Goal: Book appointment/travel/reservation

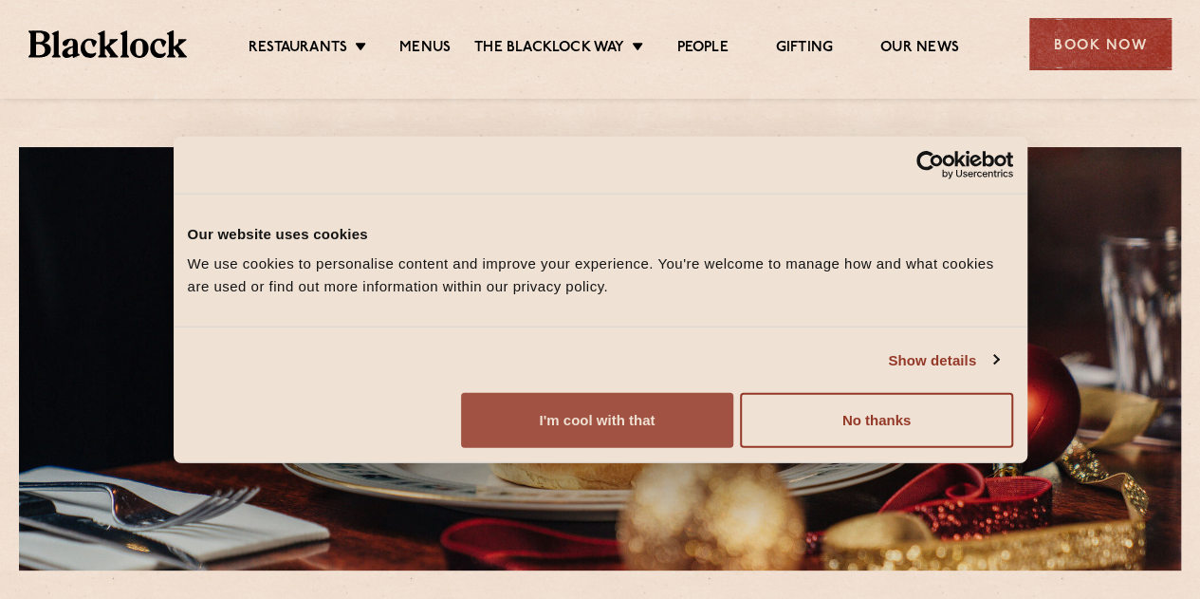
click at [733, 448] on button "I'm cool with that" at bounding box center [597, 420] width 272 height 55
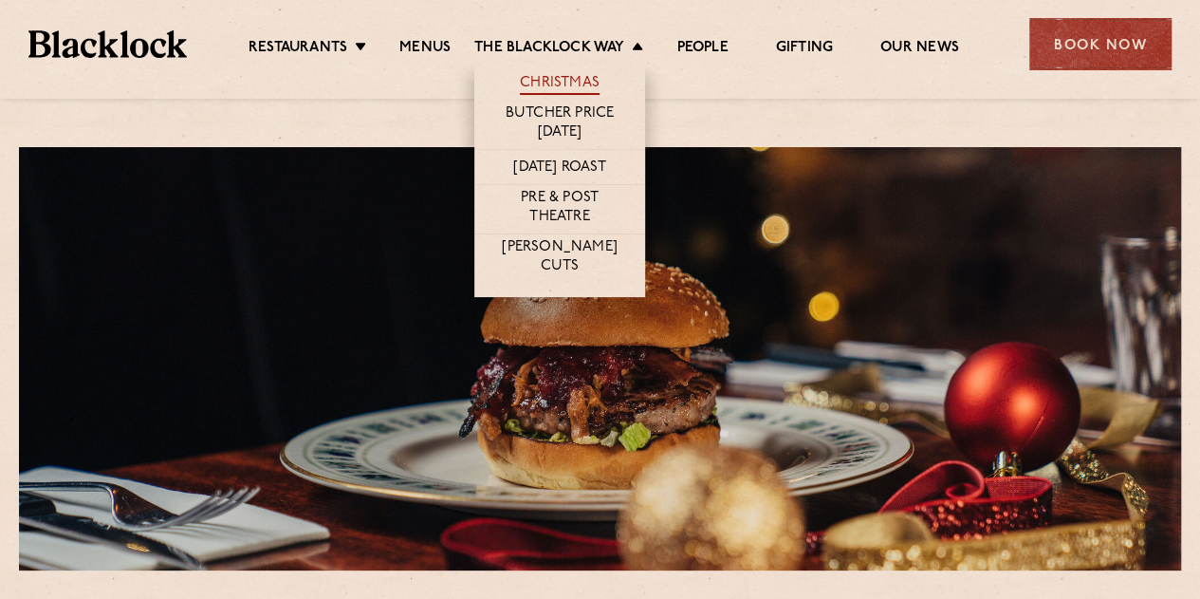
click at [579, 78] on link "Christmas" at bounding box center [560, 84] width 80 height 21
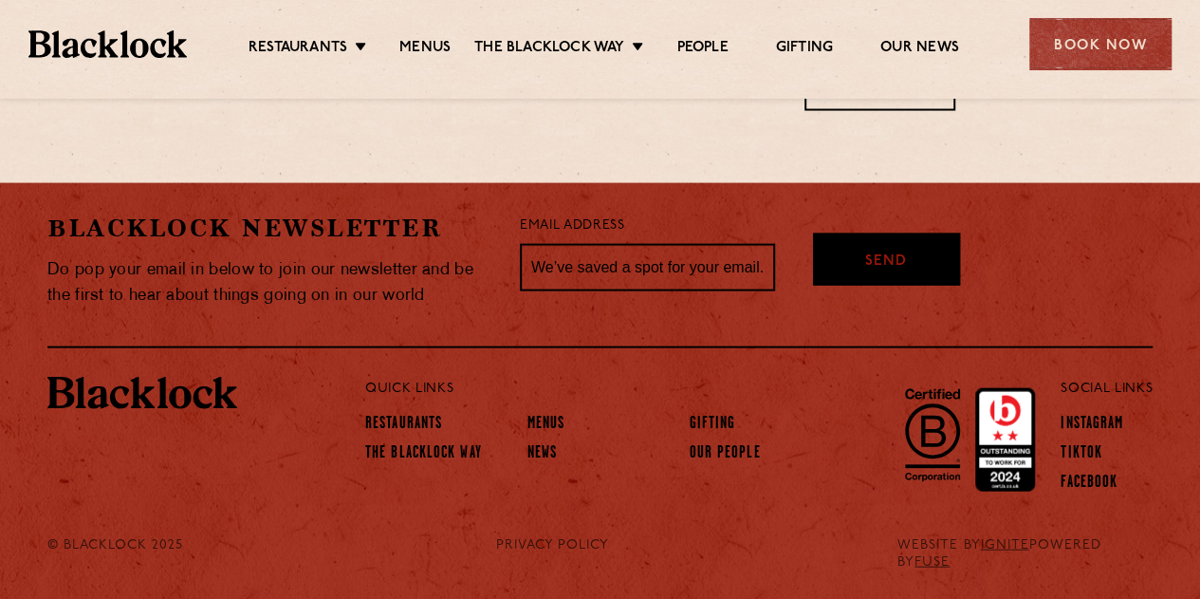
scroll to position [1637, 0]
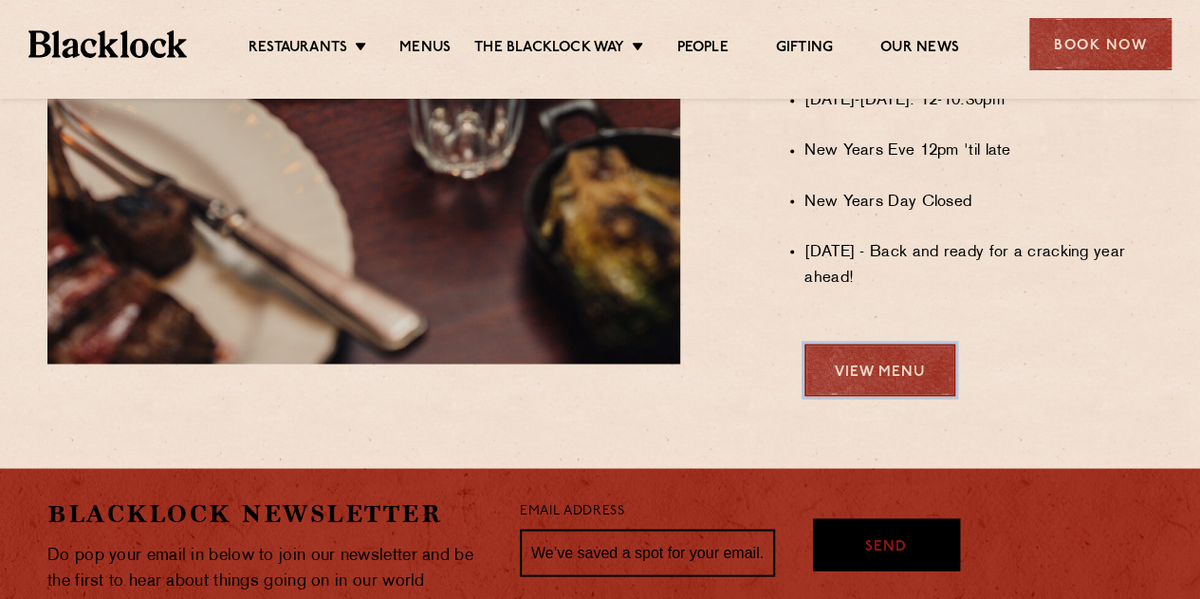
click at [859, 366] on link "View Menu" at bounding box center [879, 369] width 151 height 52
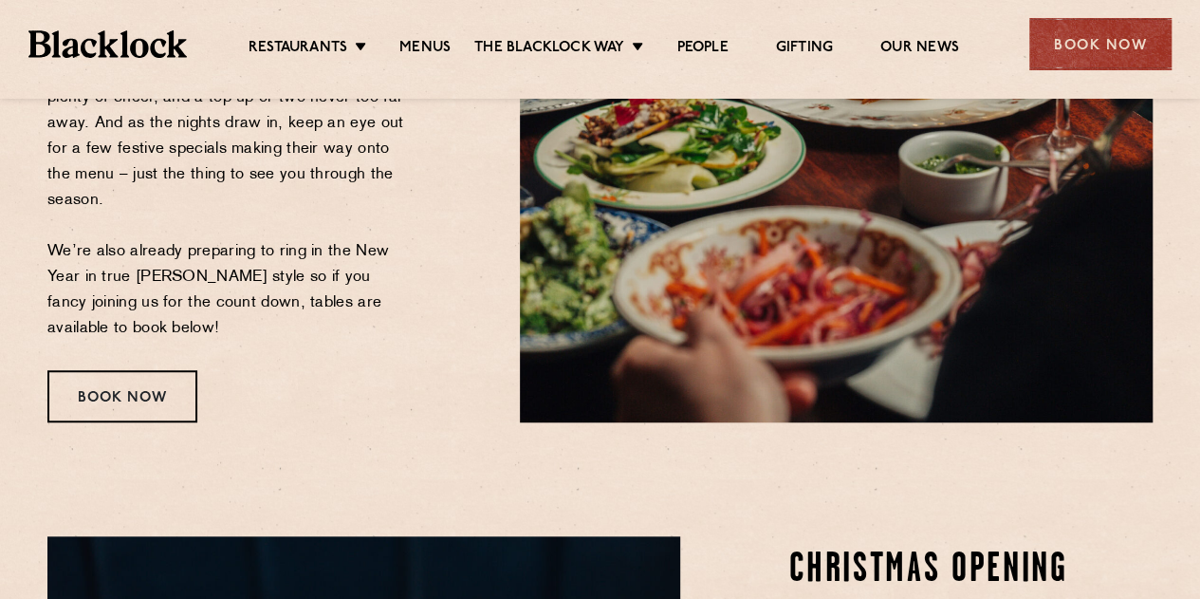
scroll to position [499, 0]
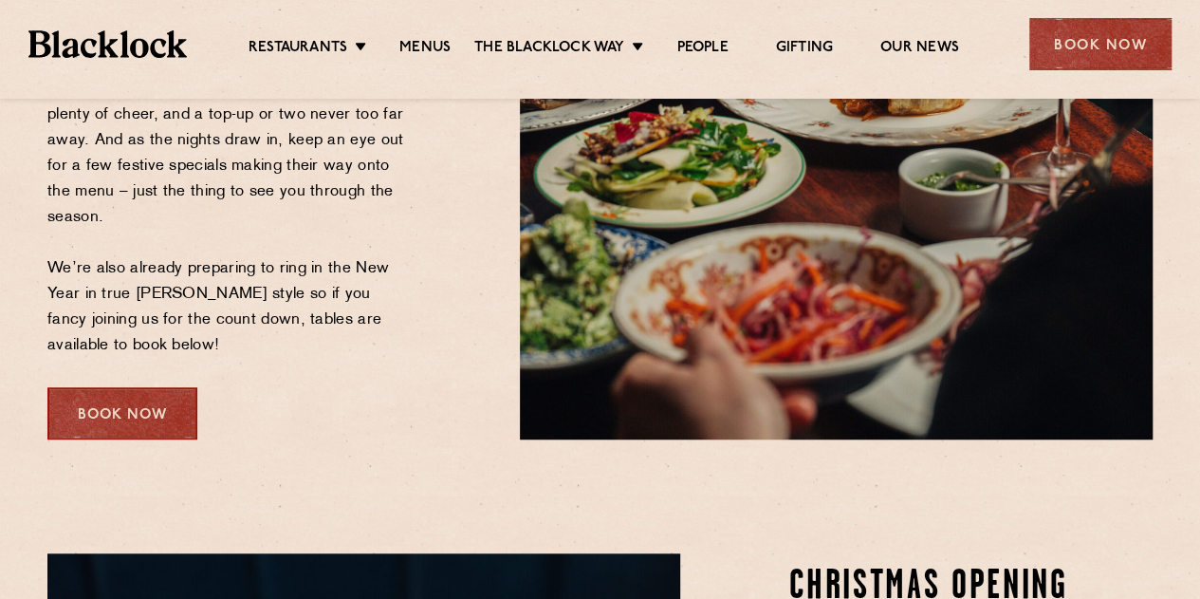
click at [139, 394] on div "Book Now" at bounding box center [122, 413] width 150 height 52
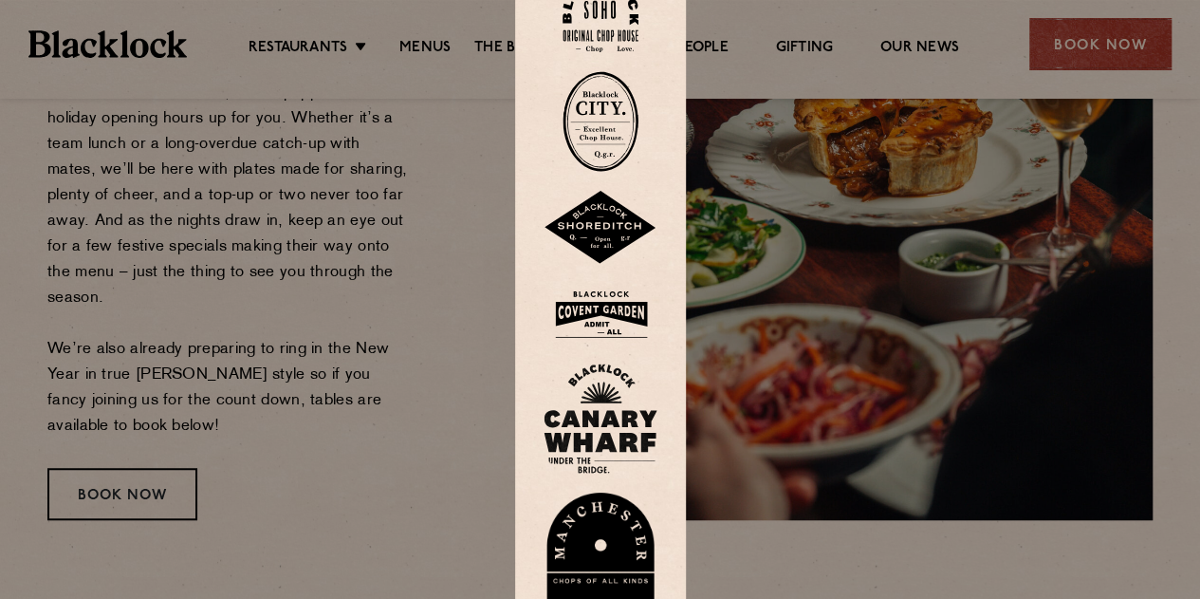
scroll to position [309, 0]
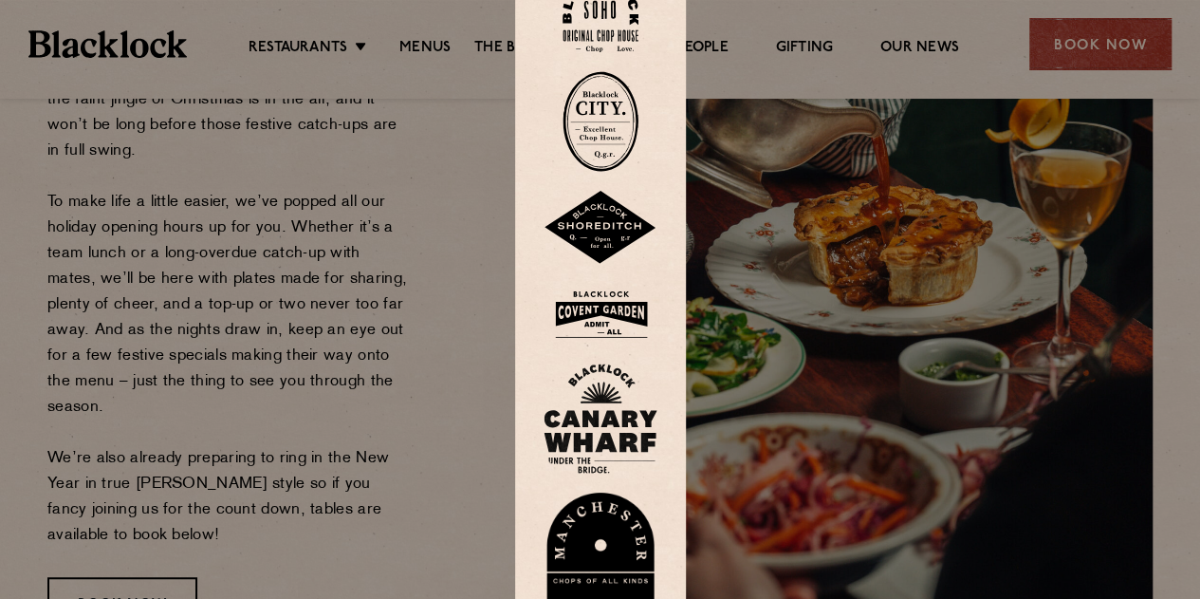
click at [612, 22] on img at bounding box center [601, 13] width 76 height 77
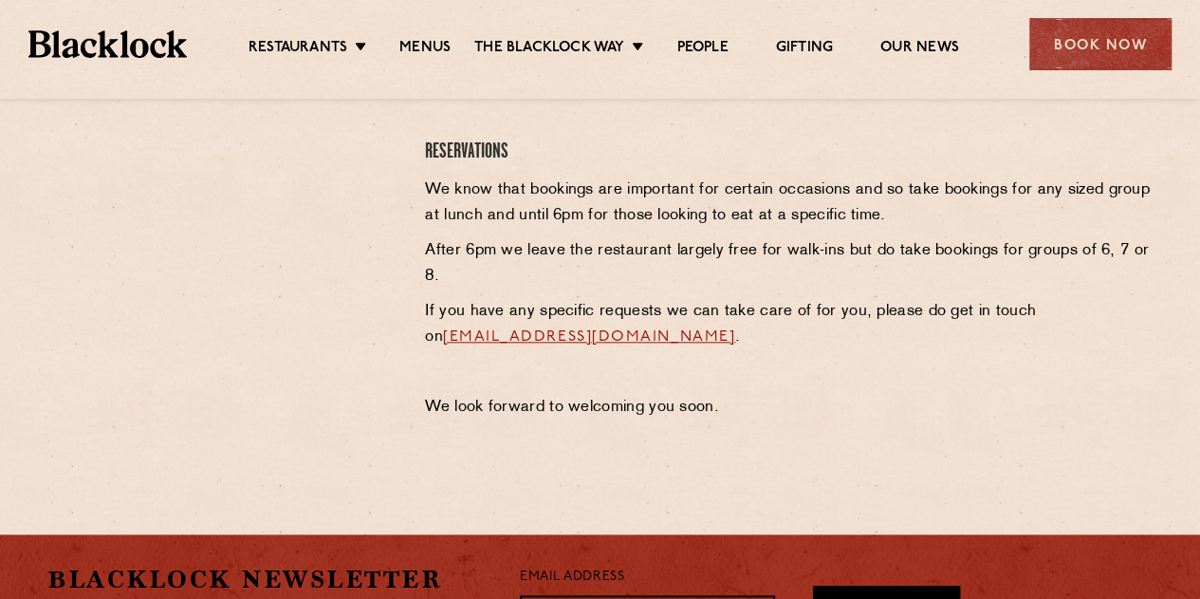
scroll to position [664, 0]
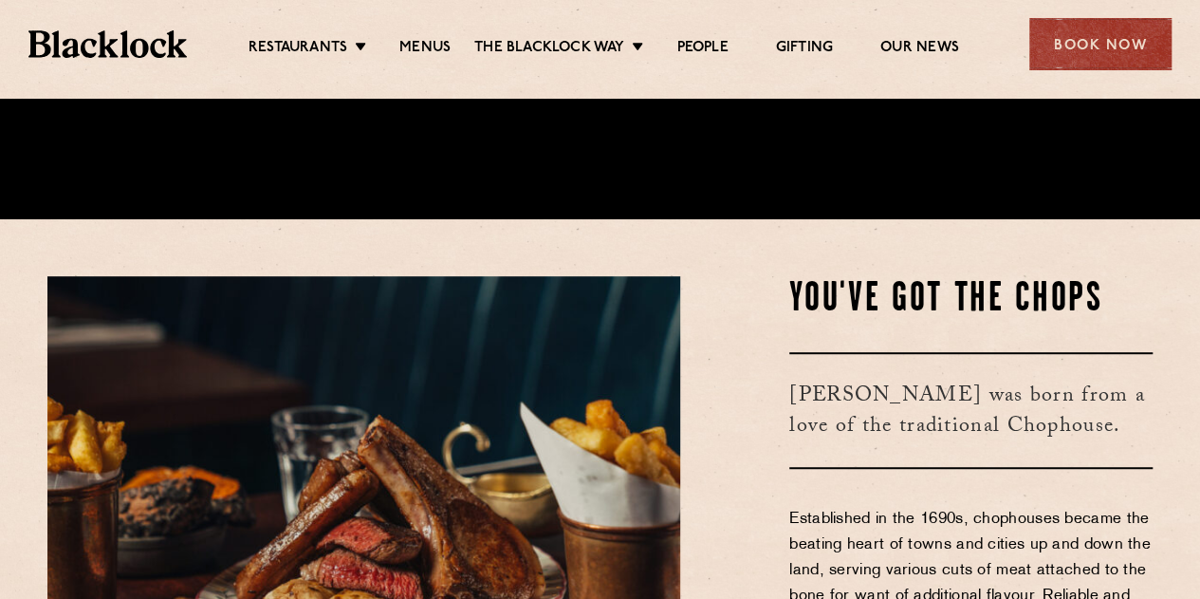
scroll to position [569, 0]
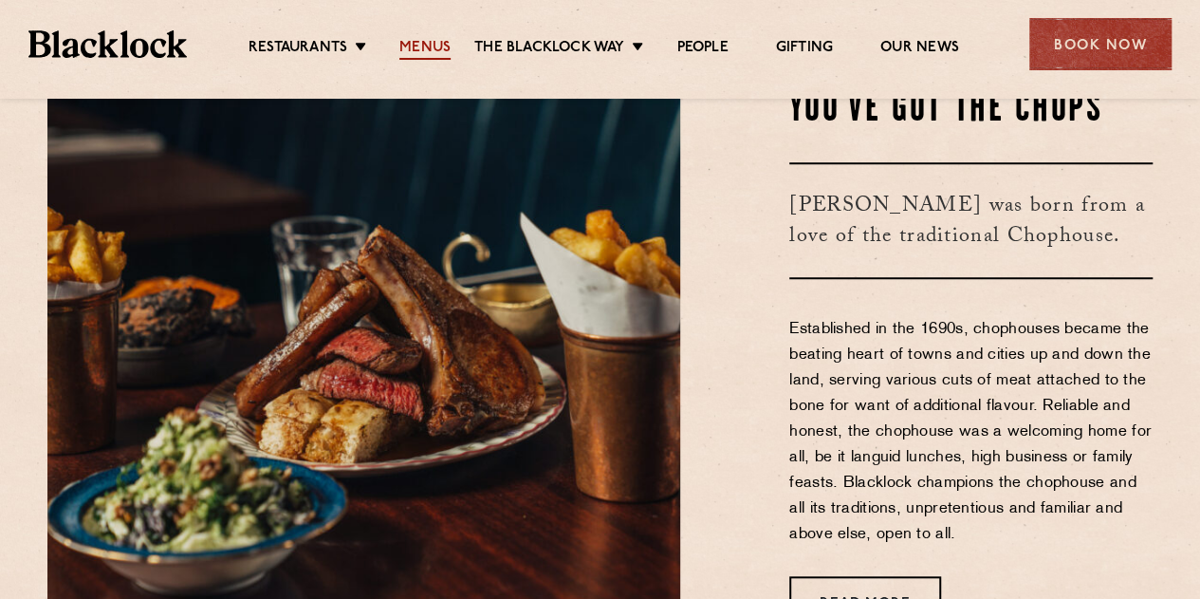
click at [434, 49] on link "Menus" at bounding box center [424, 49] width 51 height 21
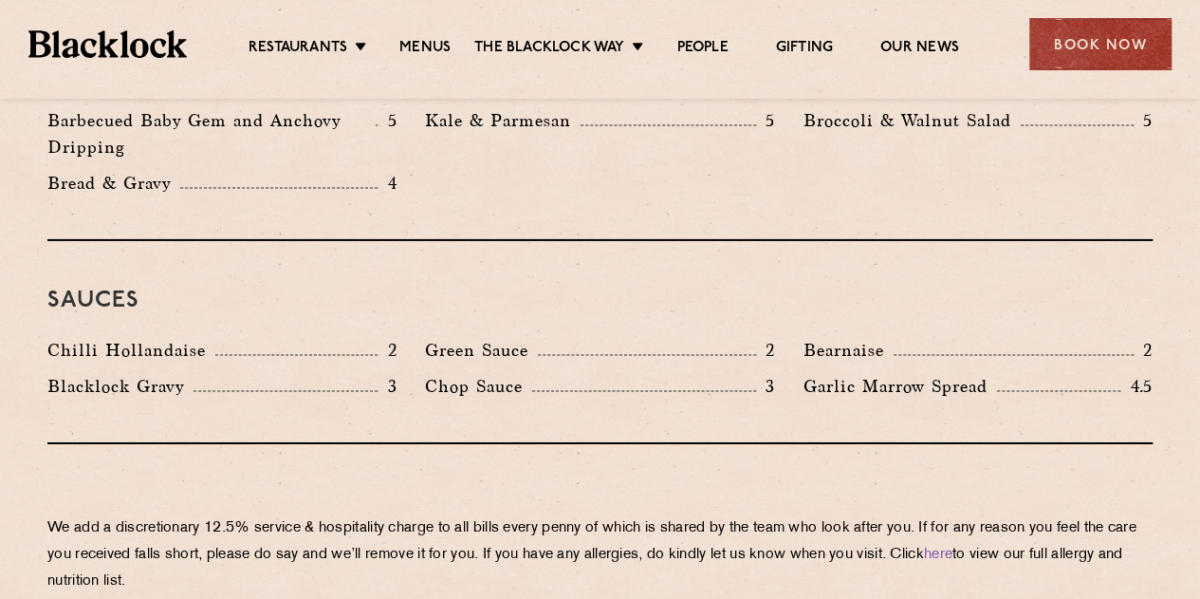
scroll to position [3491, 0]
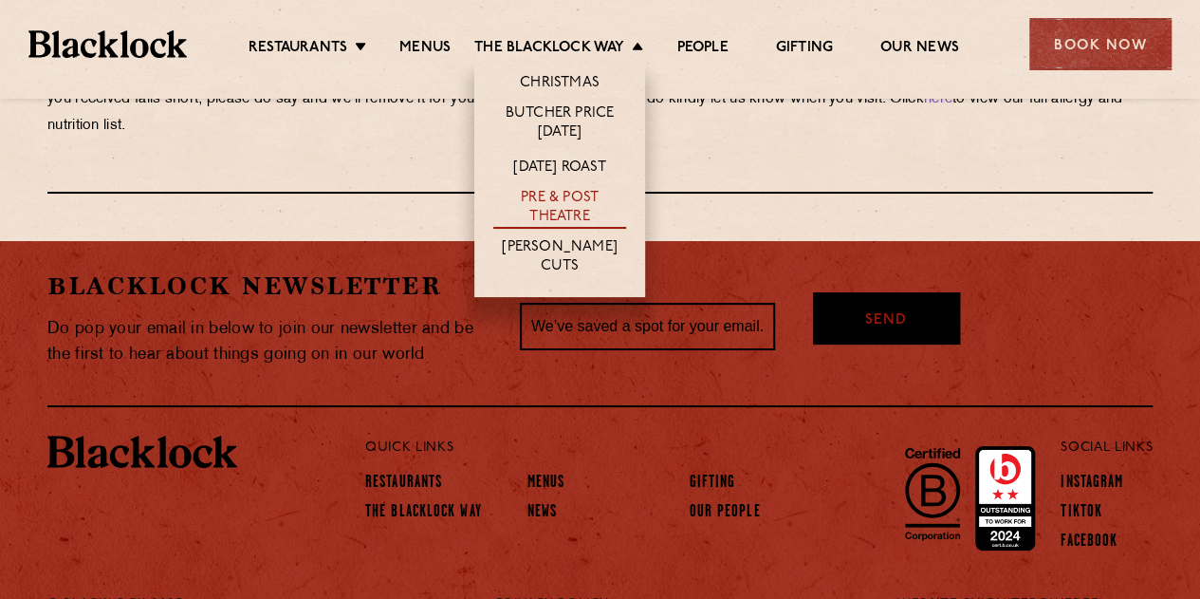
click at [546, 215] on link "Pre & Post Theatre" at bounding box center [559, 209] width 133 height 40
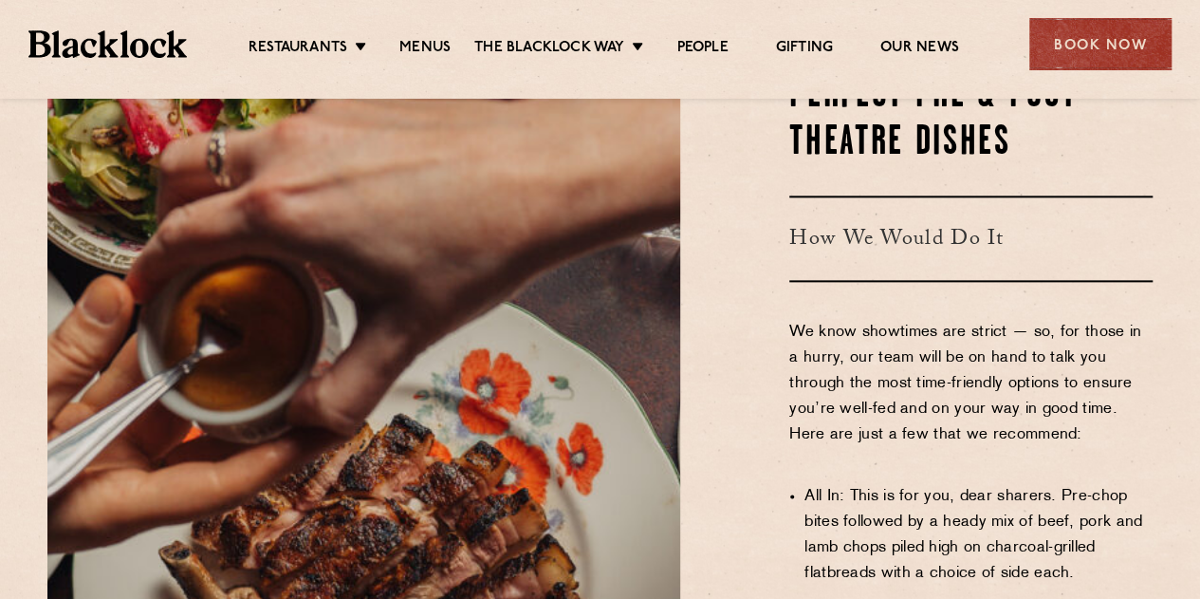
scroll to position [1233, 0]
